Goal: Obtain resource: Obtain resource

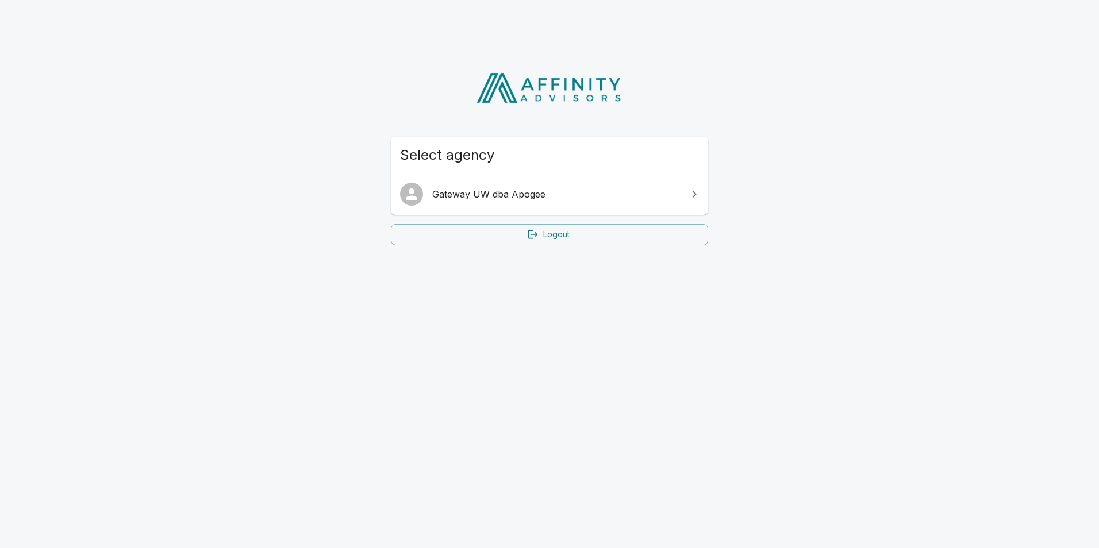
click at [456, 200] on span "Gateway UW dba Apogee" at bounding box center [556, 194] width 248 height 14
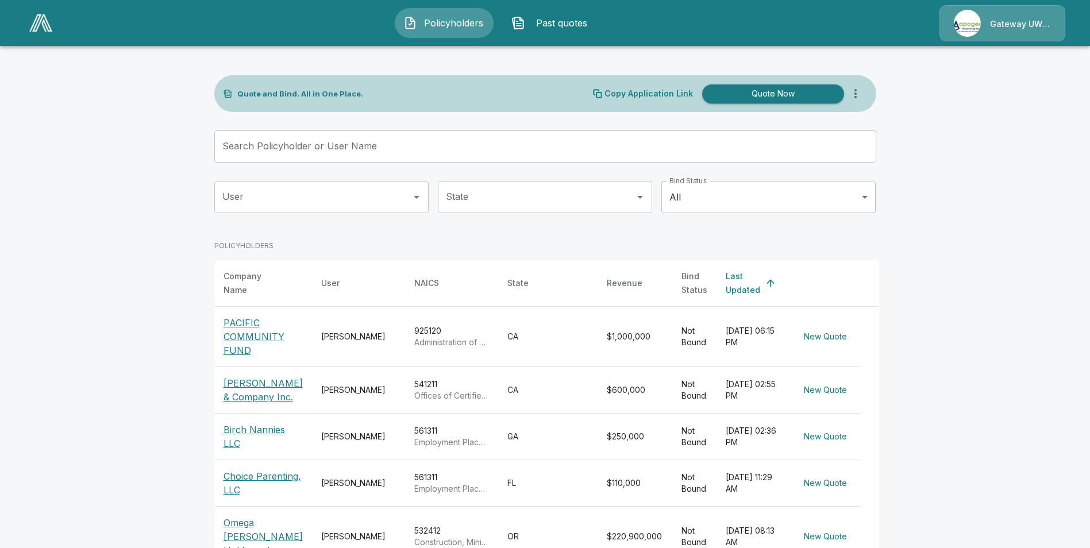
click at [298, 146] on input "Search Policyholder or User Name" at bounding box center [538, 146] width 649 height 32
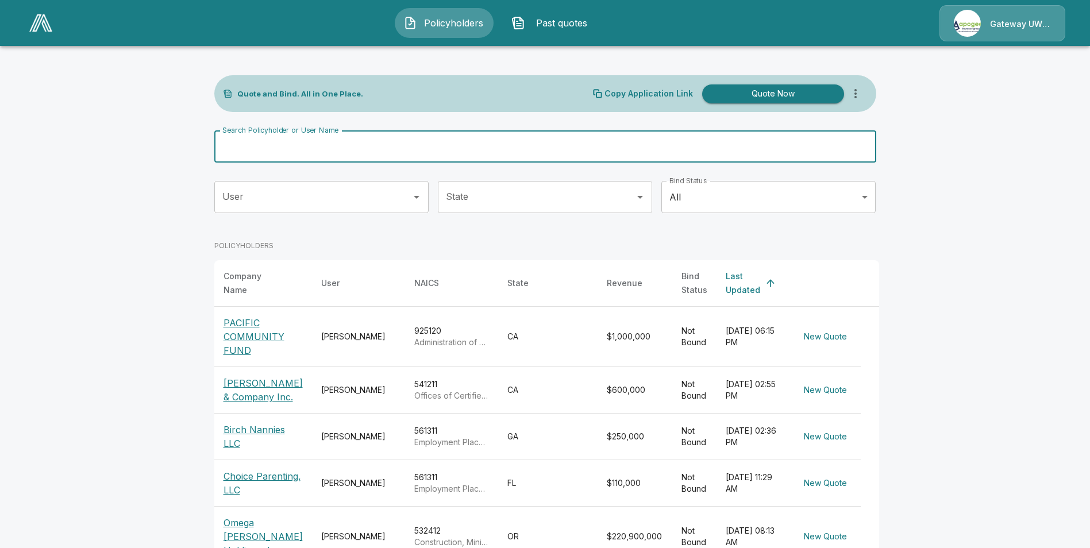
click at [275, 470] on p "Choice Parenting, LLC" at bounding box center [263, 484] width 79 height 28
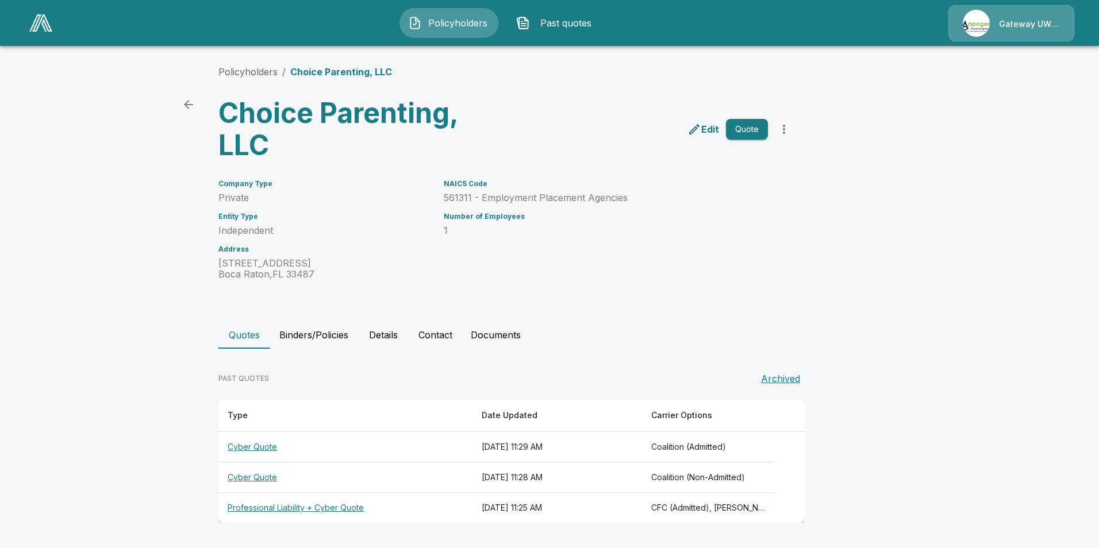
click at [287, 507] on th "Professional Liability + Cyber Quote" at bounding box center [345, 508] width 254 height 30
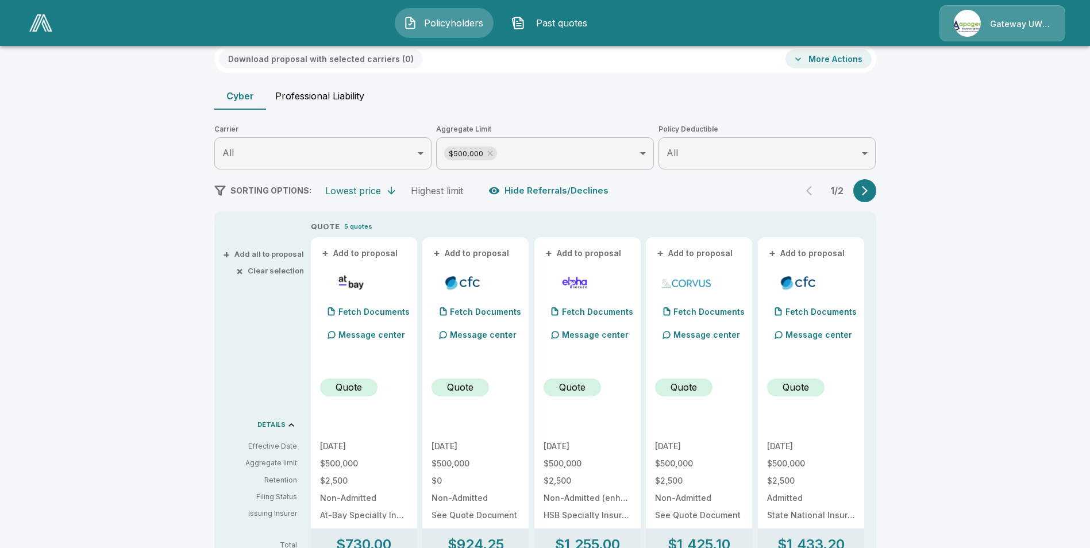
scroll to position [86, 0]
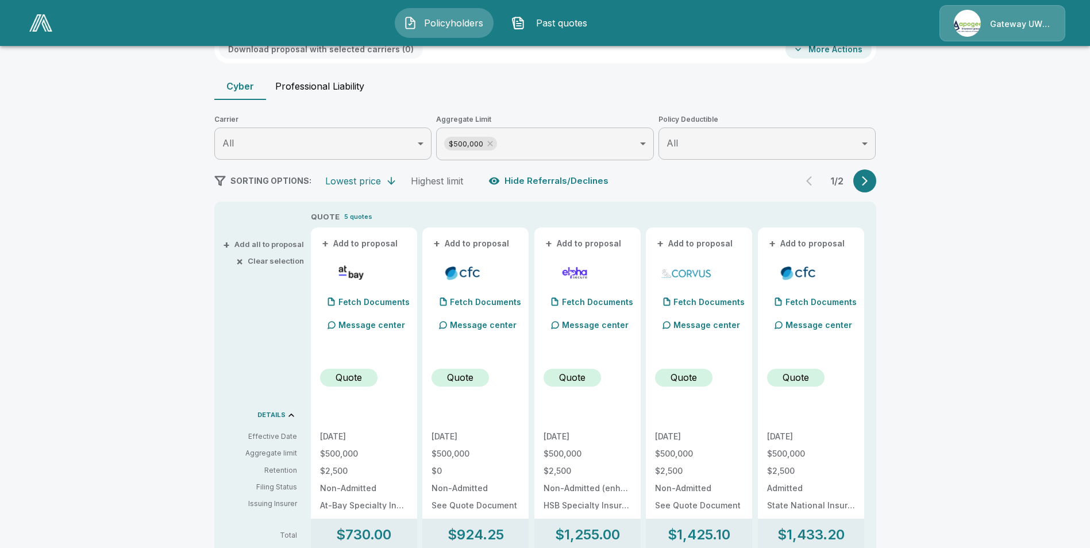
click at [494, 142] on icon at bounding box center [490, 143] width 9 height 9
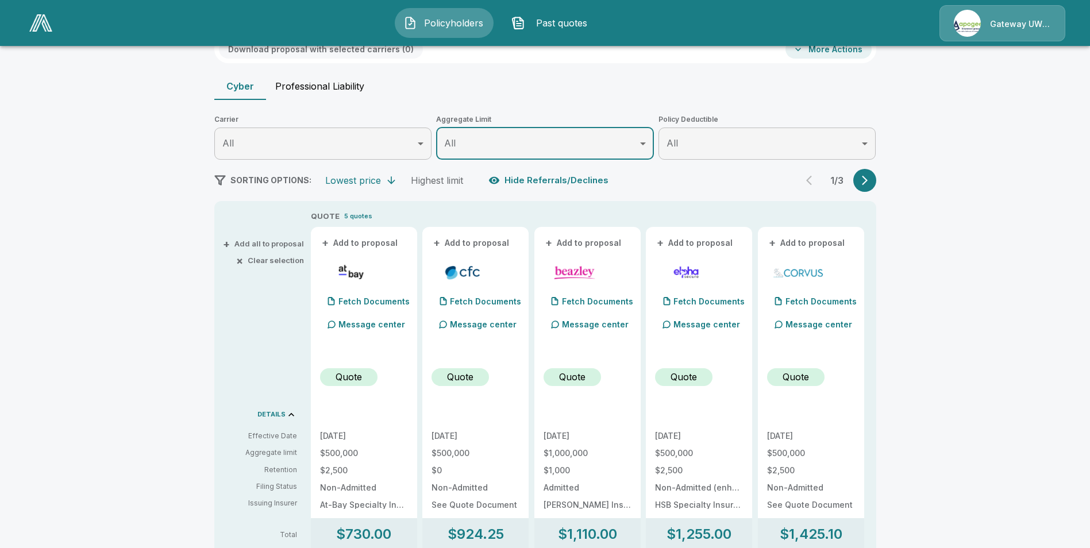
click at [871, 179] on icon "button" at bounding box center [864, 180] width 11 height 11
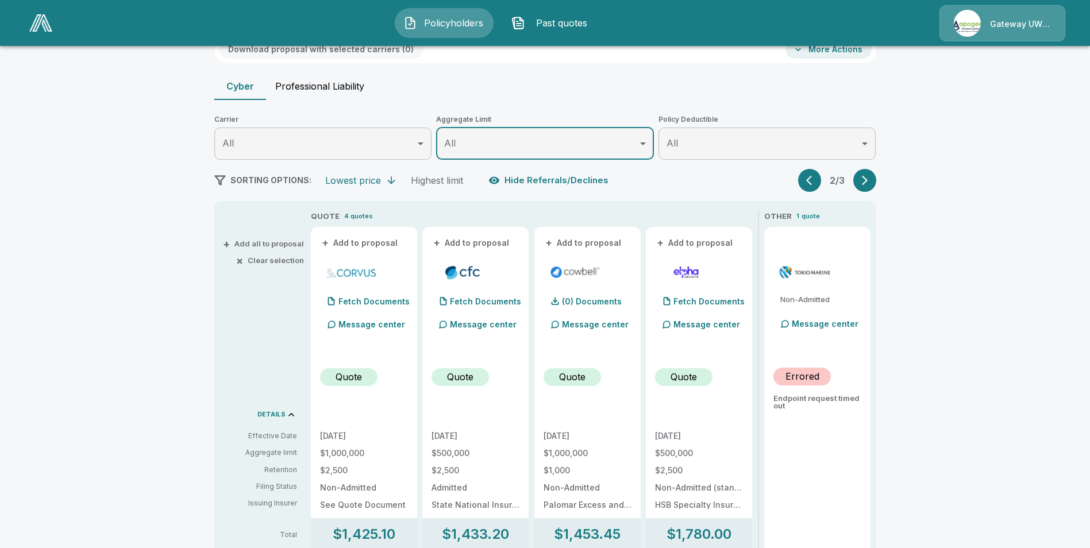
click at [871, 179] on icon "button" at bounding box center [864, 180] width 11 height 11
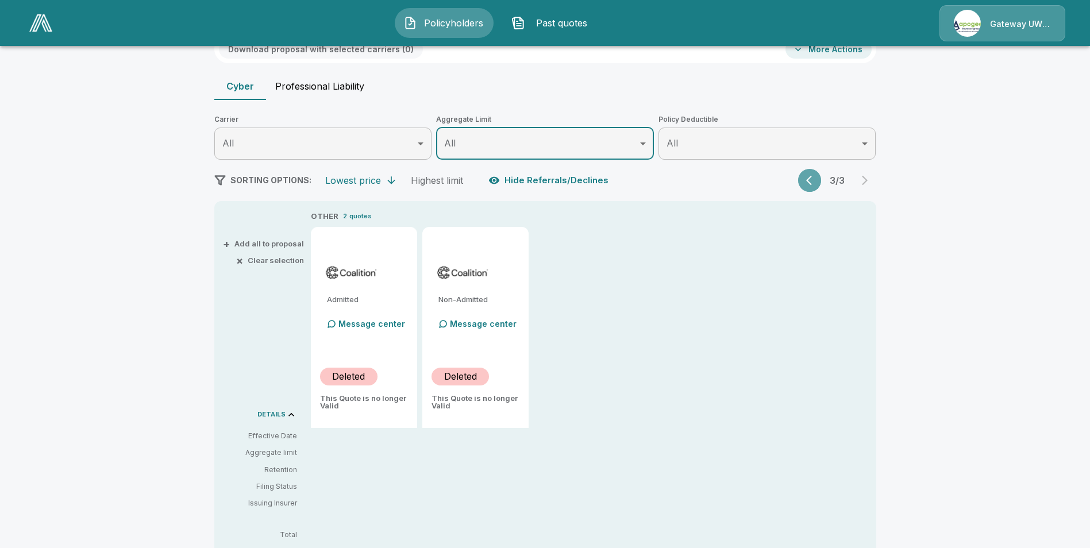
click at [805, 182] on button "button" at bounding box center [809, 180] width 23 height 23
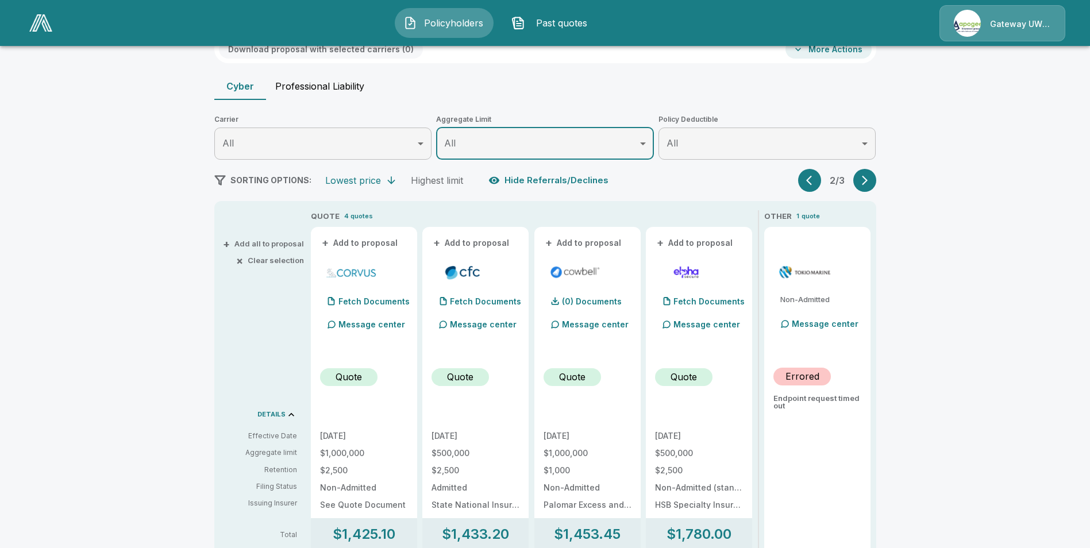
click at [811, 180] on icon "button" at bounding box center [809, 181] width 6 height 10
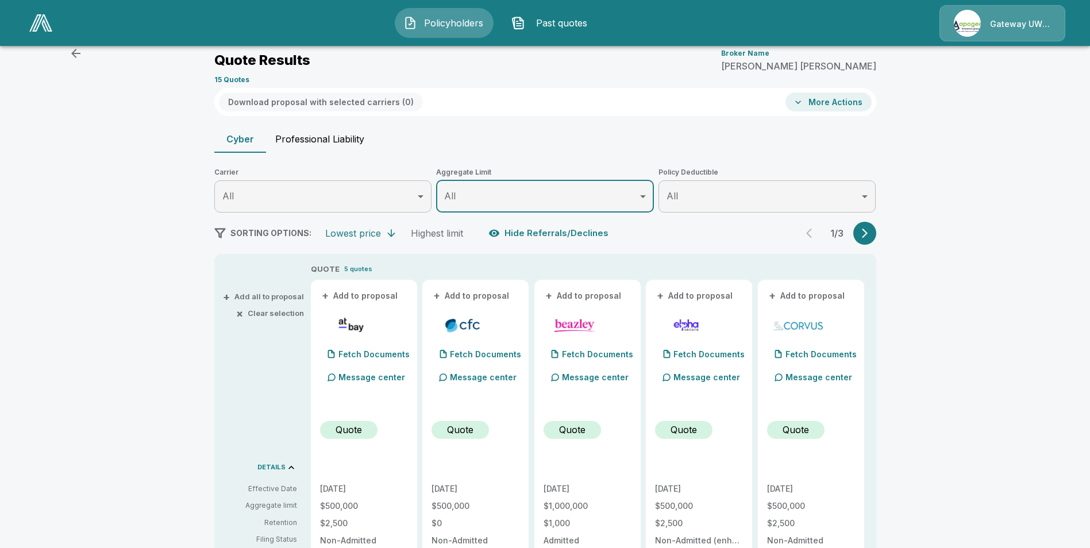
scroll to position [0, 0]
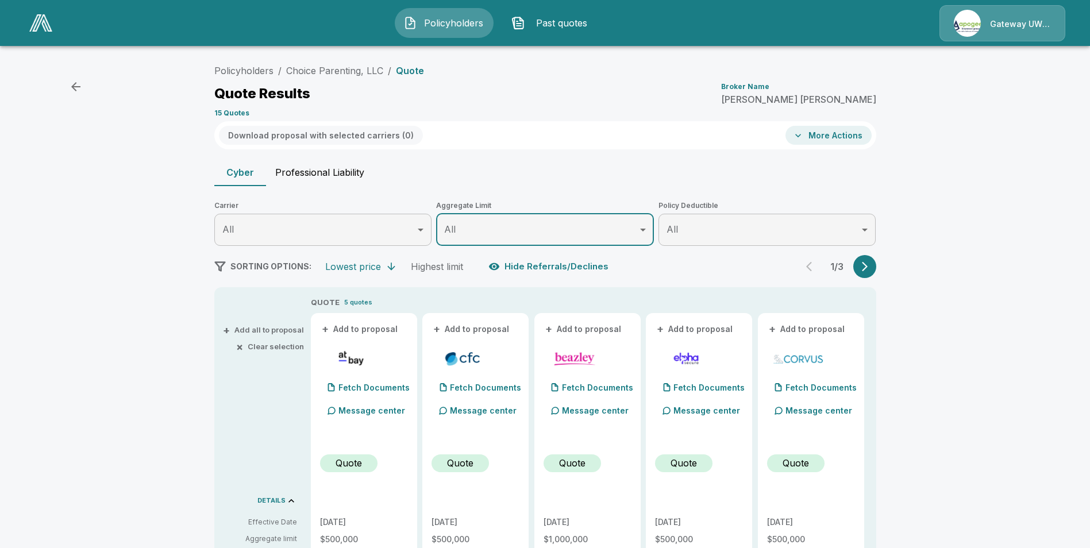
click at [334, 175] on button "Professional Liability" at bounding box center [319, 173] width 107 height 28
type input "*******"
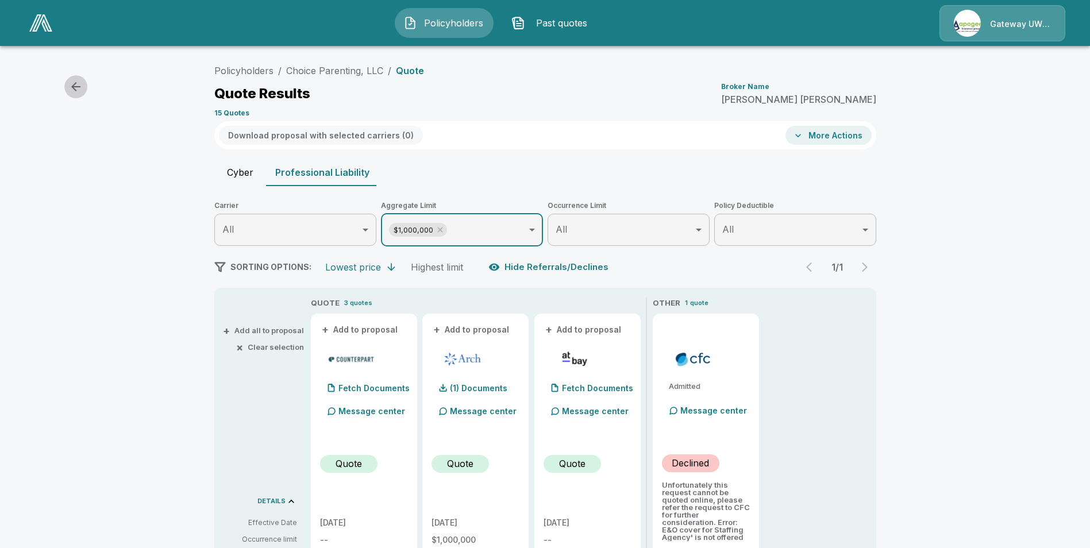
click at [82, 90] on icon "button" at bounding box center [76, 87] width 14 height 14
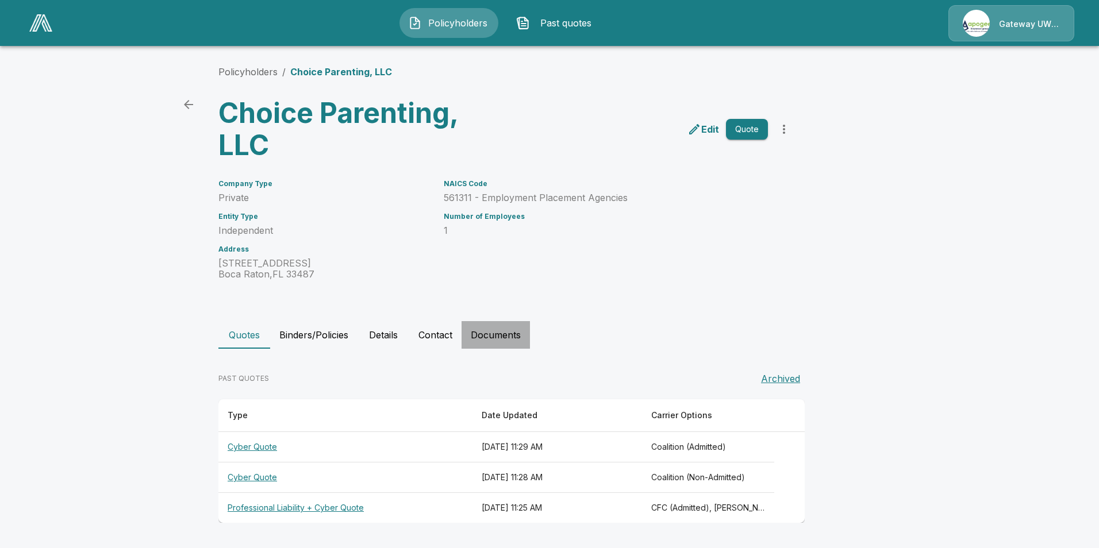
click at [514, 330] on button "Documents" at bounding box center [495, 335] width 68 height 28
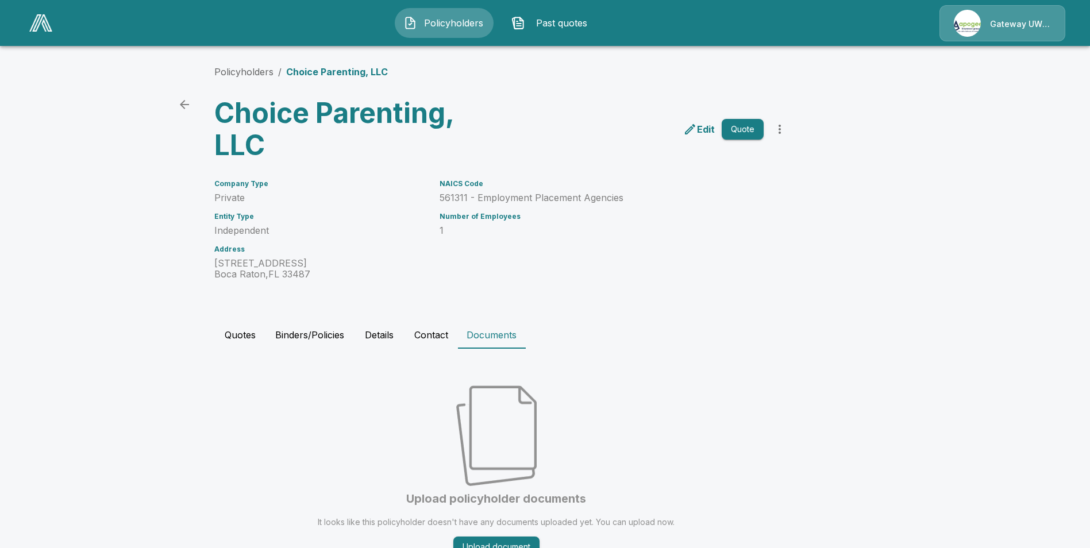
click at [398, 336] on button "Details" at bounding box center [379, 335] width 52 height 28
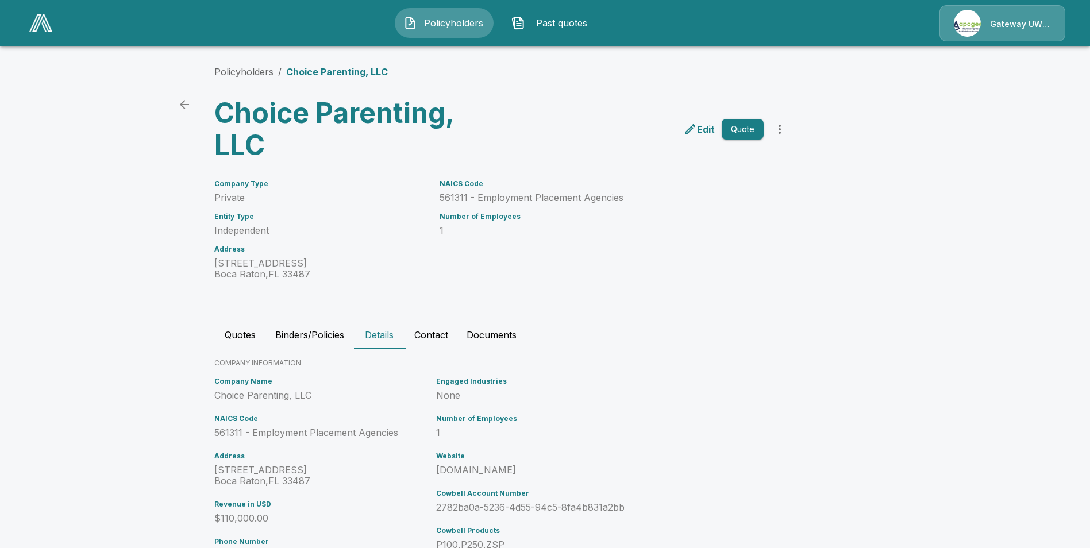
click at [784, 130] on icon "more" at bounding box center [780, 129] width 14 height 14
click at [788, 210] on div "Company Type Private Entity Type Independent Address 110 NW 70th St Unit 103 Bo…" at bounding box center [539, 223] width 676 height 114
click at [189, 103] on icon "back" at bounding box center [185, 105] width 14 height 14
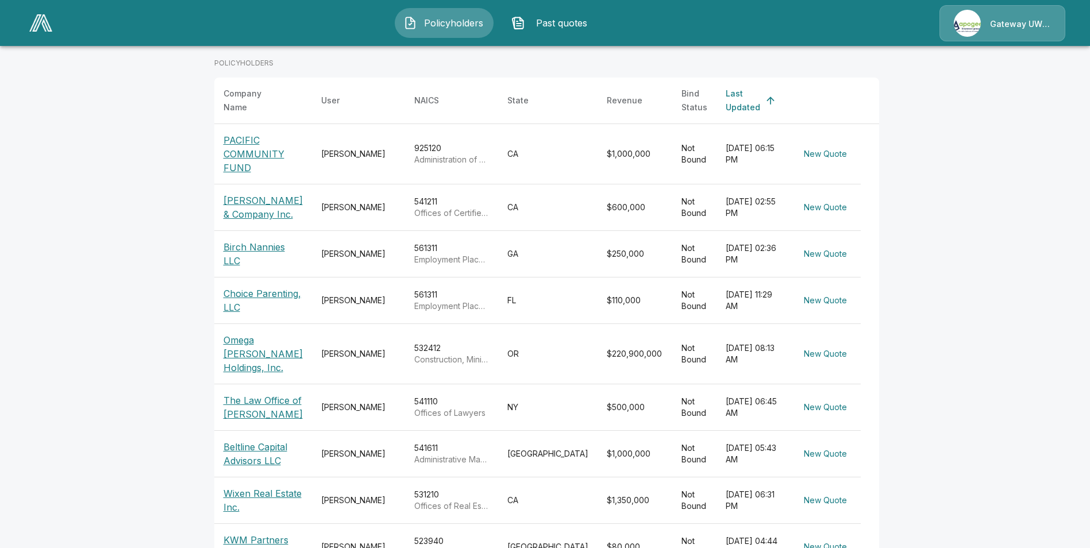
scroll to position [187, 0]
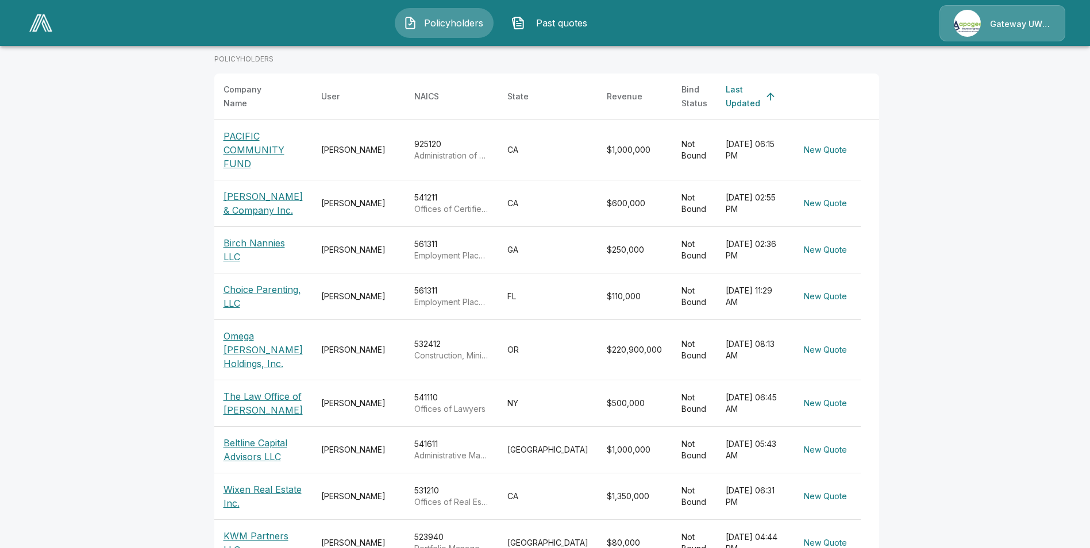
click at [233, 283] on p "Choice Parenting, LLC" at bounding box center [263, 297] width 79 height 28
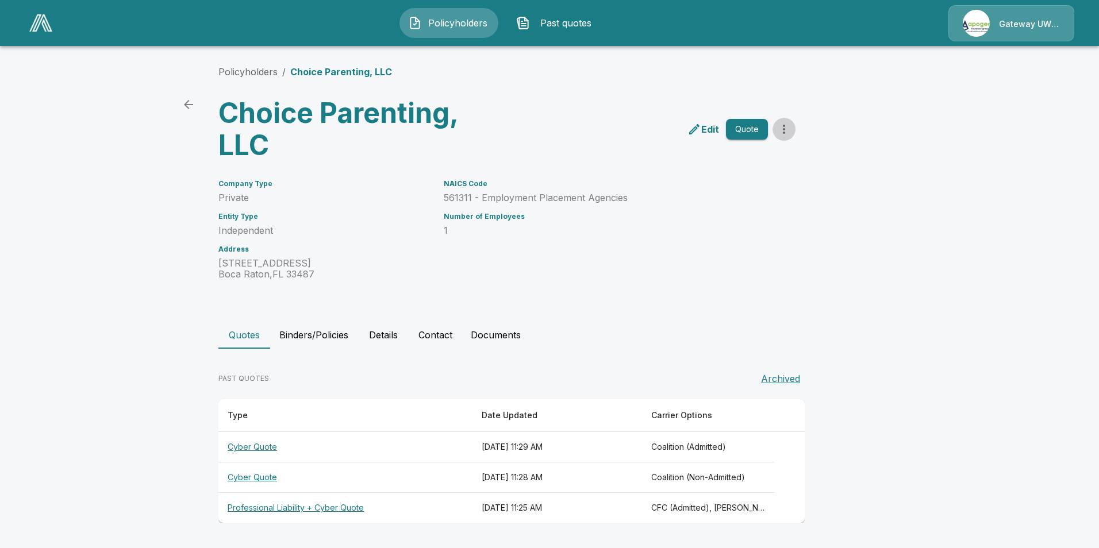
click at [784, 132] on icon "more" at bounding box center [784, 129] width 14 height 14
click at [307, 506] on th "Professional Liability + Cyber Quote" at bounding box center [345, 508] width 254 height 30
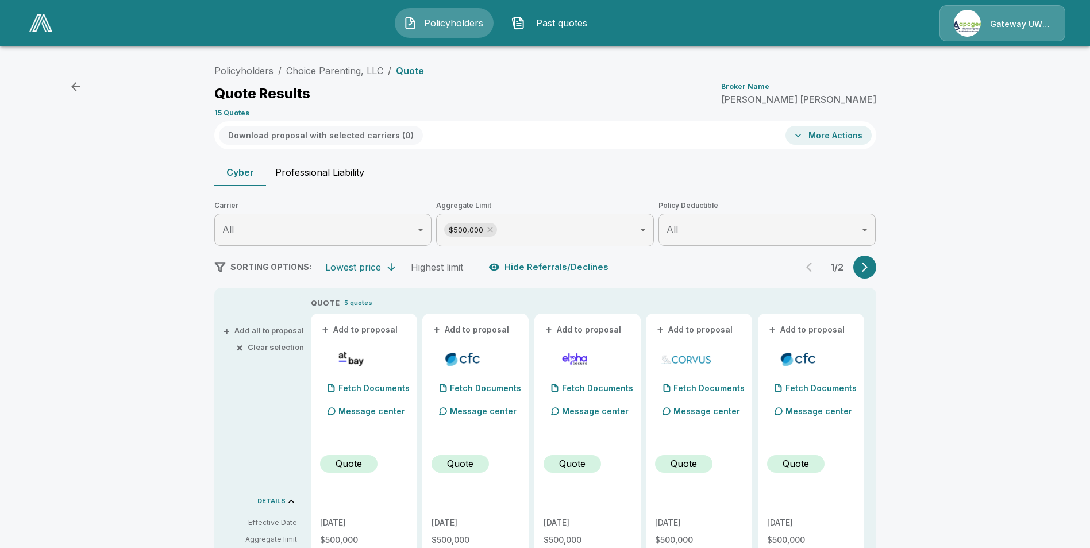
click at [804, 137] on icon "button" at bounding box center [798, 135] width 11 height 11
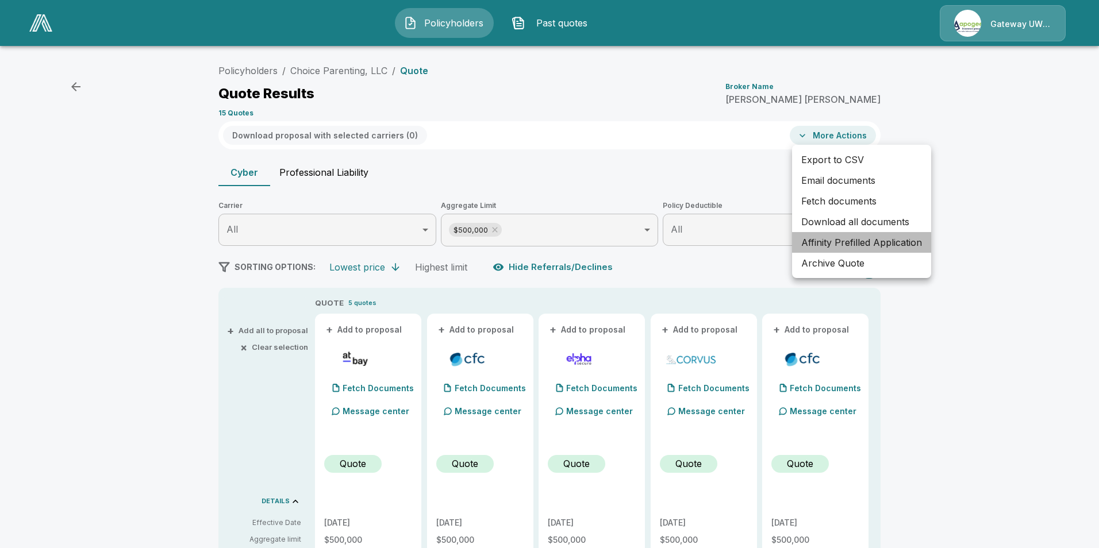
click at [822, 245] on li "Affinity Prefilled Application" at bounding box center [861, 242] width 139 height 21
